Goal: Check status: Check status

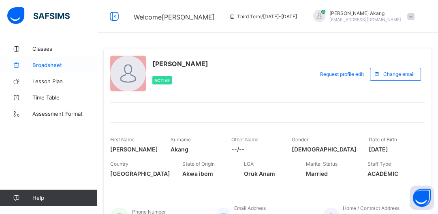
click at [52, 66] on span "Broadsheet" at bounding box center [64, 65] width 65 height 6
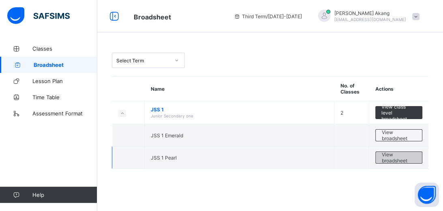
click at [389, 157] on span "View broadsheet" at bounding box center [399, 158] width 34 height 12
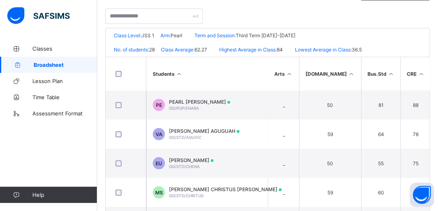
scroll to position [149, 0]
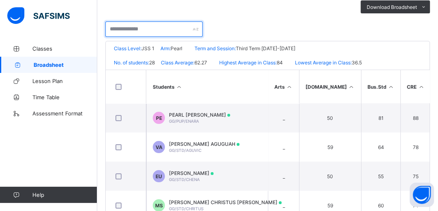
click at [154, 29] on input "text" at bounding box center [153, 28] width 97 height 15
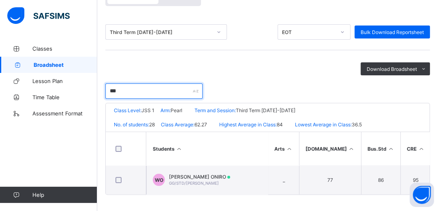
scroll to position [90, 0]
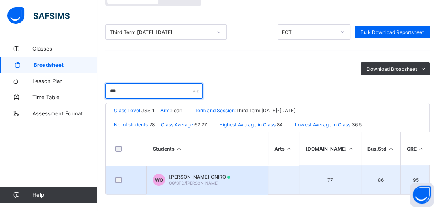
type input "***"
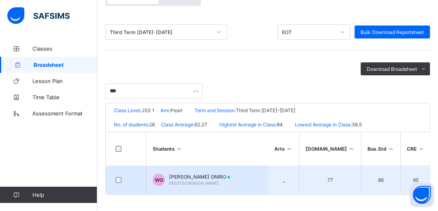
click at [198, 181] on span "GG/STD/[PERSON_NAME]" at bounding box center [194, 183] width 50 height 5
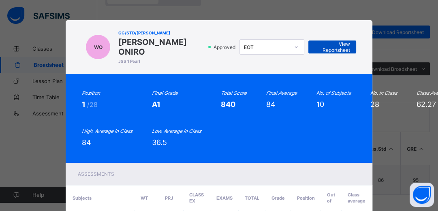
click at [329, 44] on span "View Reportsheet" at bounding box center [333, 47] width 36 height 12
click at [336, 41] on span "View Reportsheet" at bounding box center [333, 47] width 36 height 12
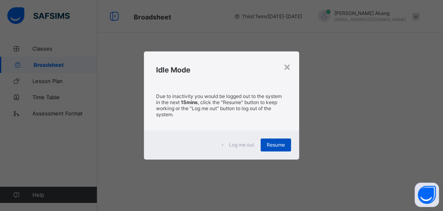
click at [278, 143] on span "Resume" at bounding box center [276, 145] width 18 height 6
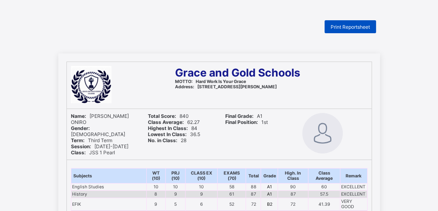
click at [352, 28] on span "Print Reportsheet" at bounding box center [350, 27] width 39 height 6
click at [363, 25] on span "Print Reportsheet" at bounding box center [350, 27] width 39 height 6
click at [358, 28] on span "Print Reportsheet" at bounding box center [350, 27] width 39 height 6
